Goal: Task Accomplishment & Management: Use online tool/utility

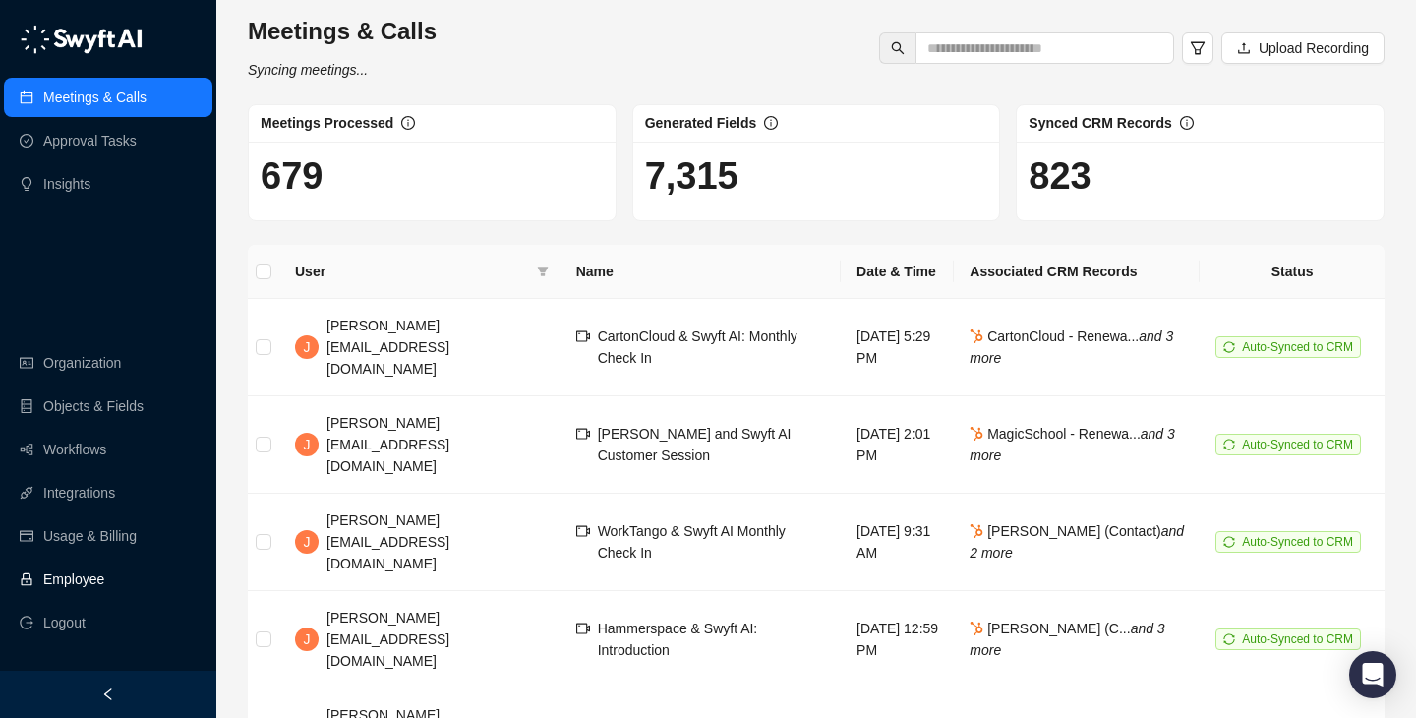
click at [104, 584] on link "Employee" at bounding box center [73, 579] width 61 height 39
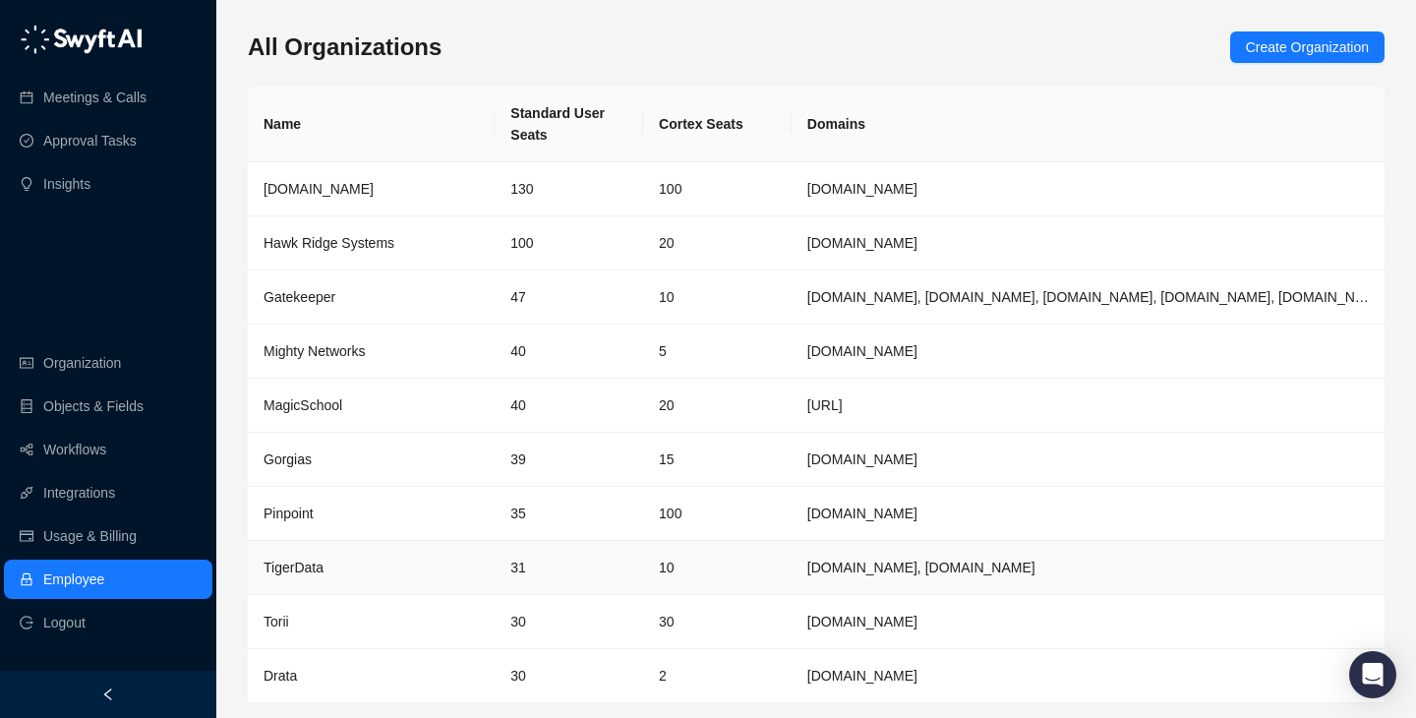
click at [728, 547] on td "10" at bounding box center [717, 568] width 149 height 54
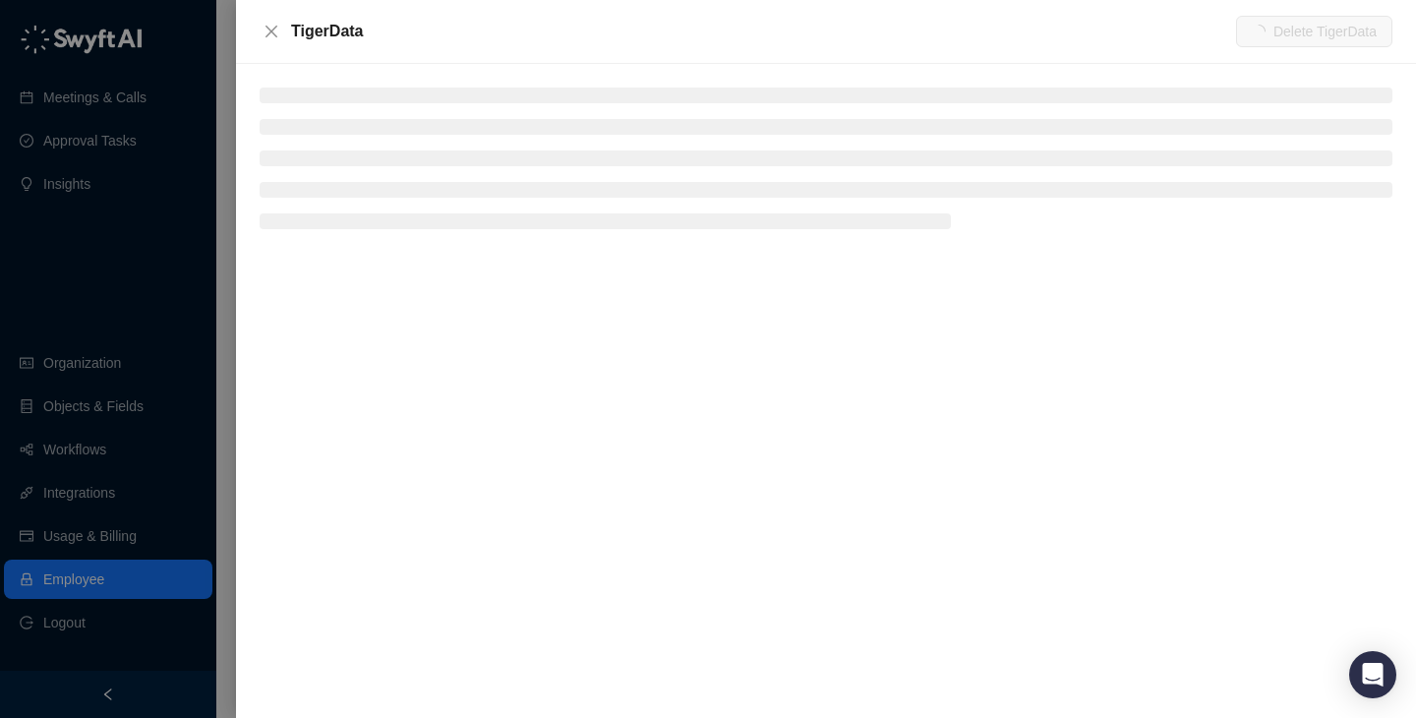
click at [358, 102] on li at bounding box center [826, 96] width 1133 height 16
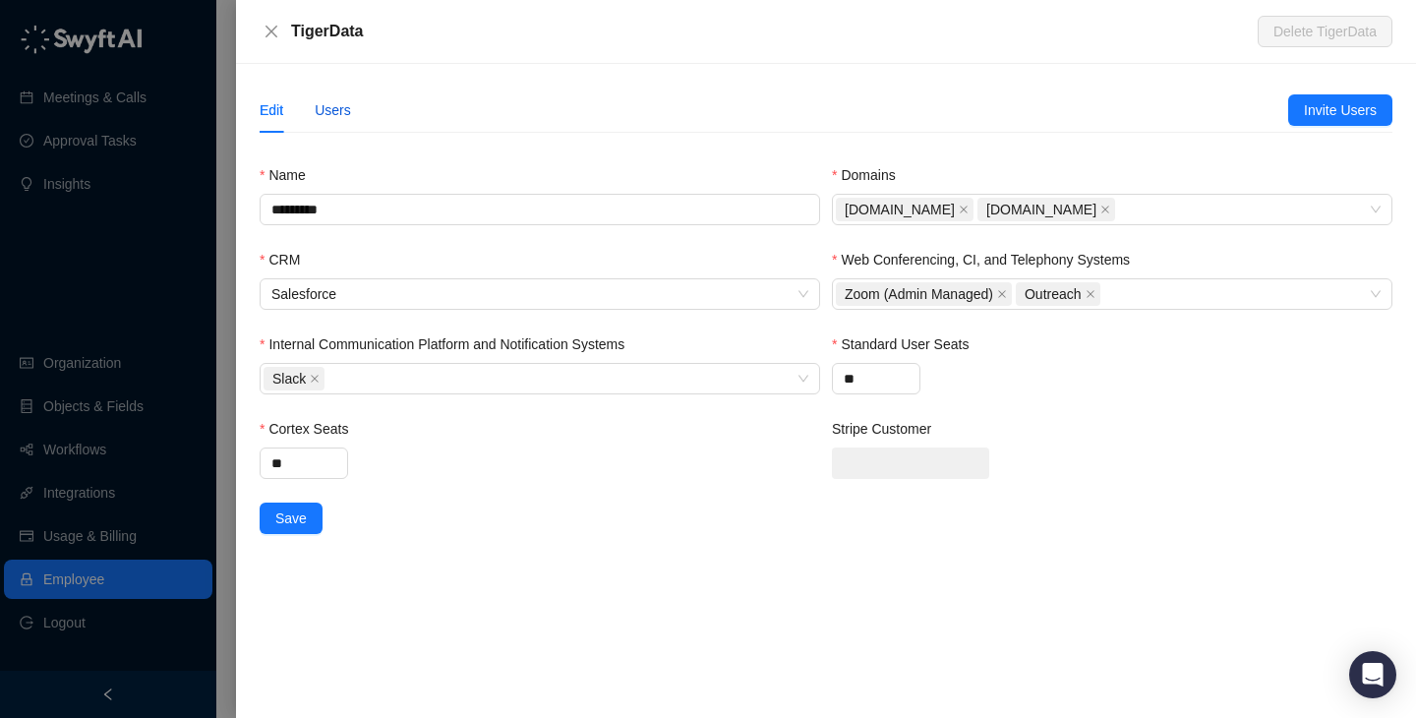
click at [345, 102] on div "Users" at bounding box center [333, 110] width 36 height 22
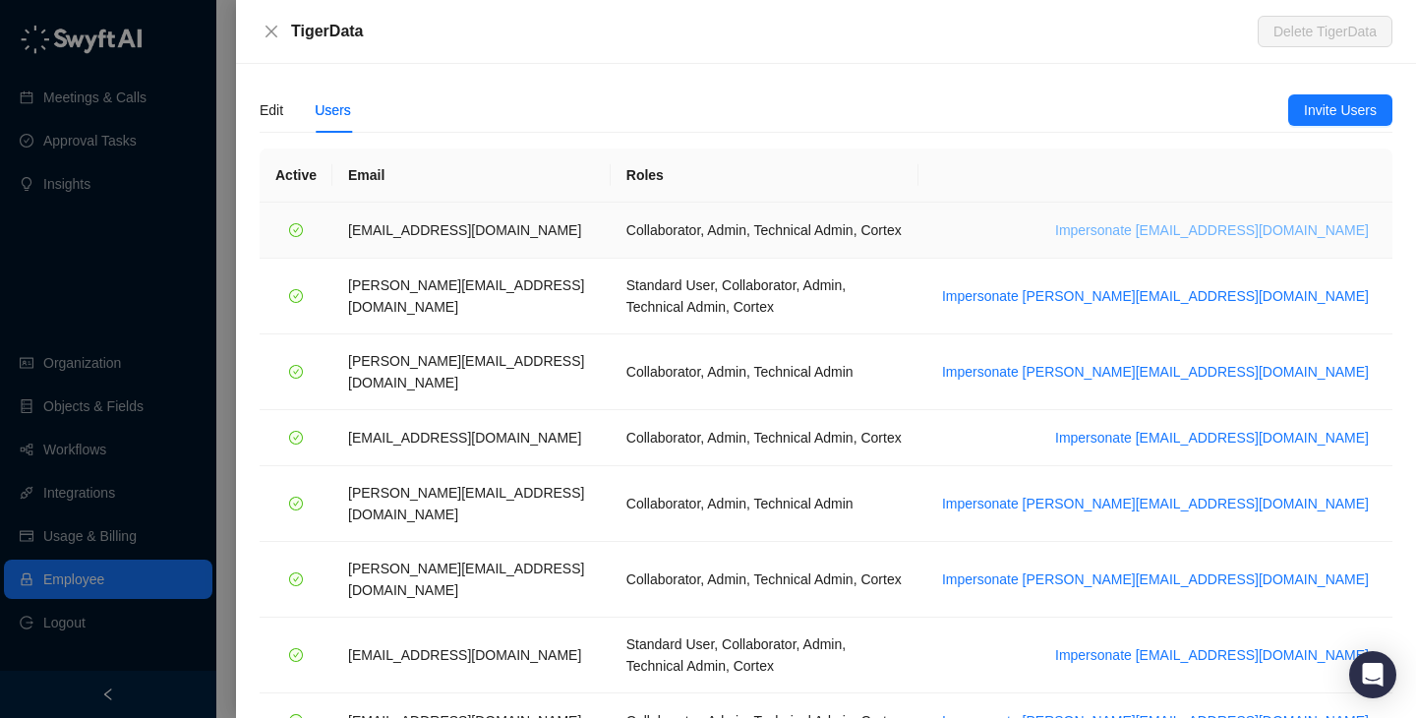
click at [1294, 231] on span "Impersonate [EMAIL_ADDRESS][DOMAIN_NAME]" at bounding box center [1212, 230] width 314 height 22
